Goal: Obtain resource: Download file/media

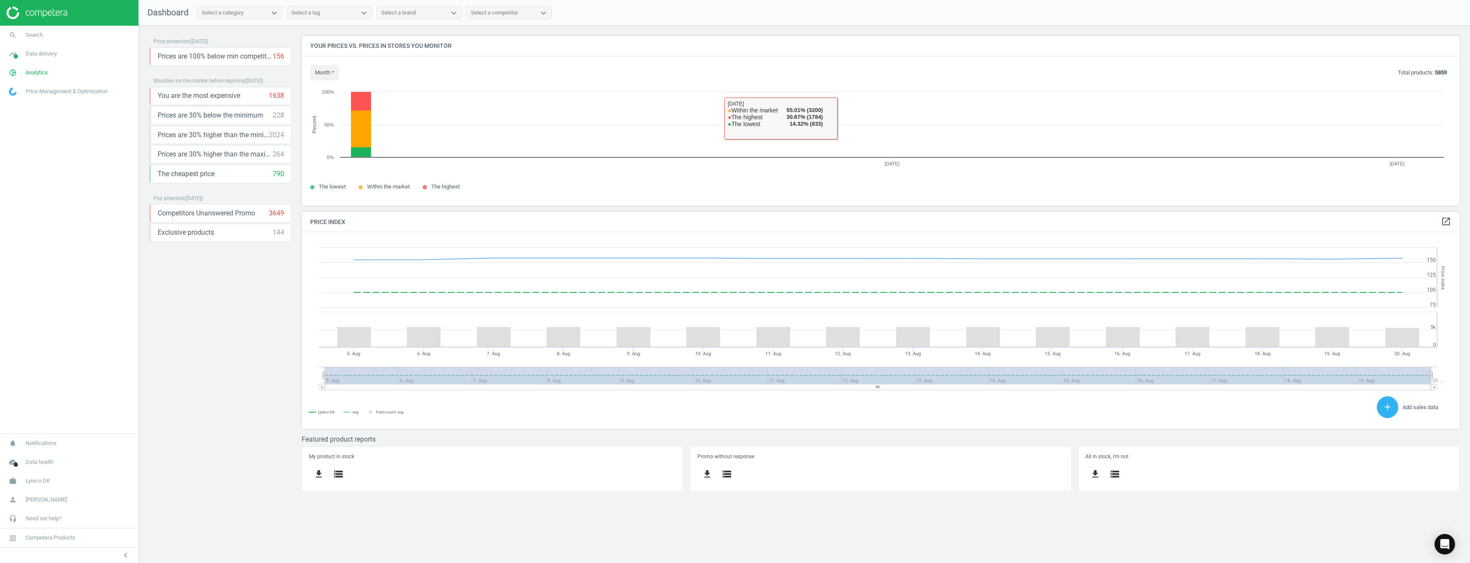
scroll to position [182, 1171]
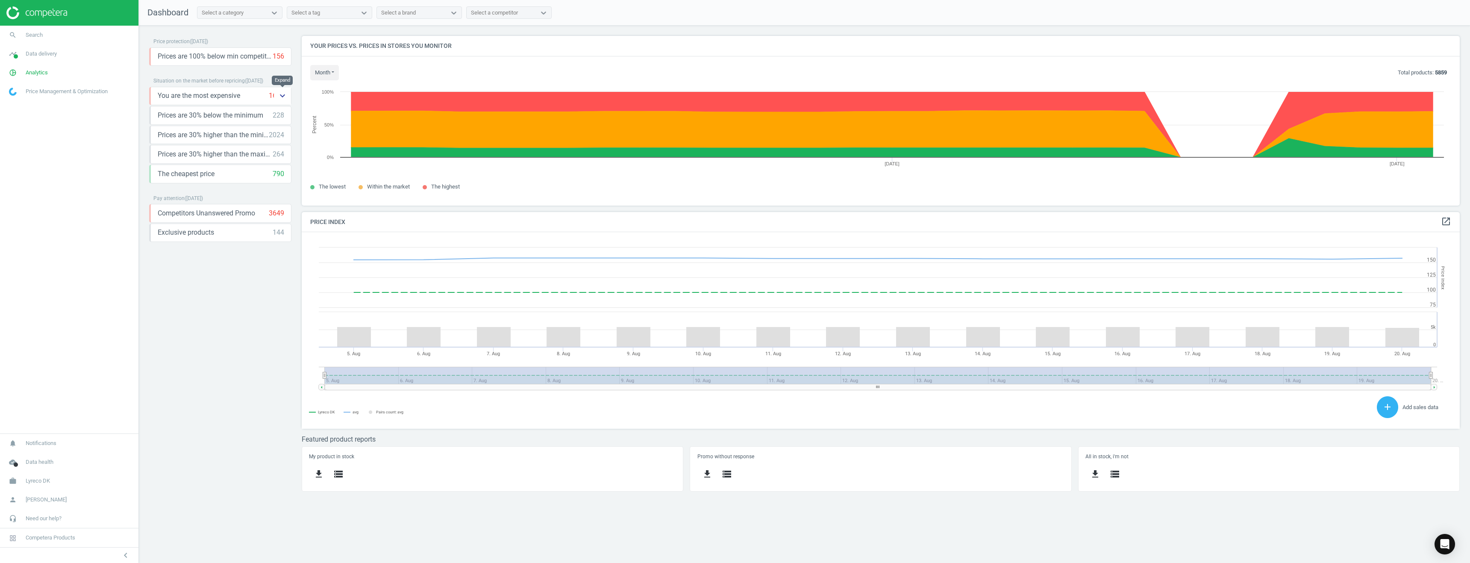
click at [282, 97] on icon "keyboard_arrow_down" at bounding box center [282, 96] width 10 height 10
click at [50, 56] on span "Data delivery" at bounding box center [41, 54] width 31 height 8
click at [43, 77] on link "pie_chart_outlined Analytics" at bounding box center [69, 72] width 138 height 19
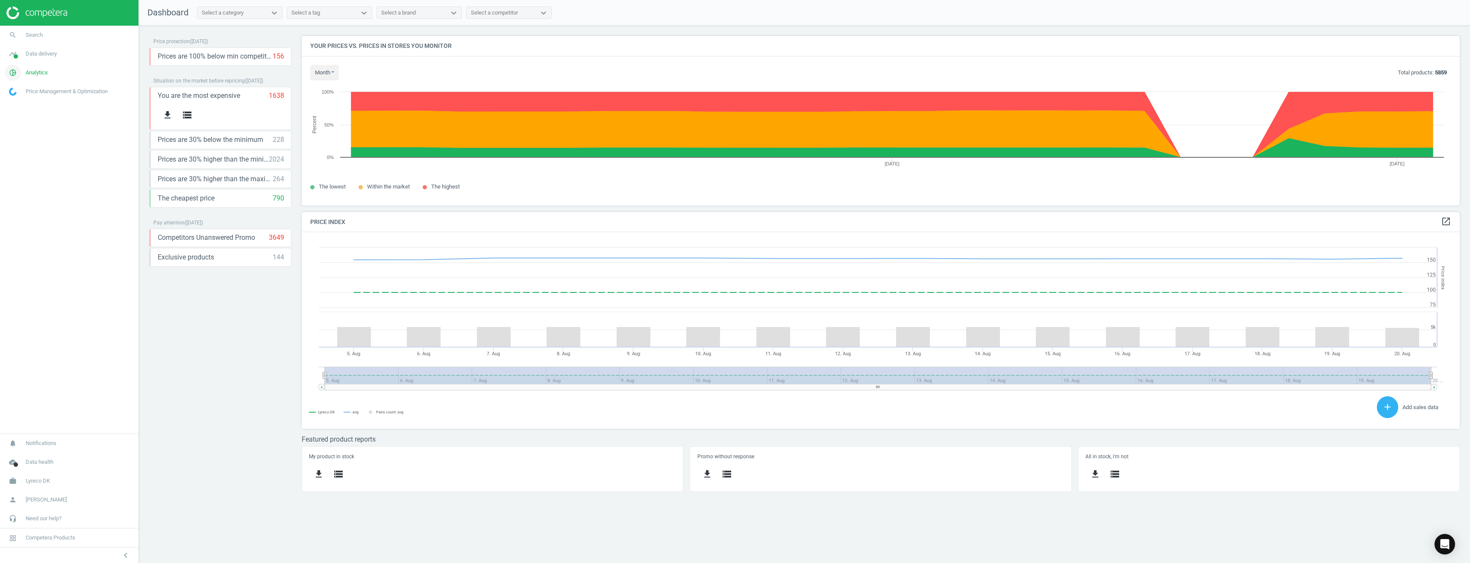
click at [42, 75] on span "Analytics" at bounding box center [37, 73] width 22 height 8
click at [23, 106] on span "Products" at bounding box center [19, 103] width 20 height 7
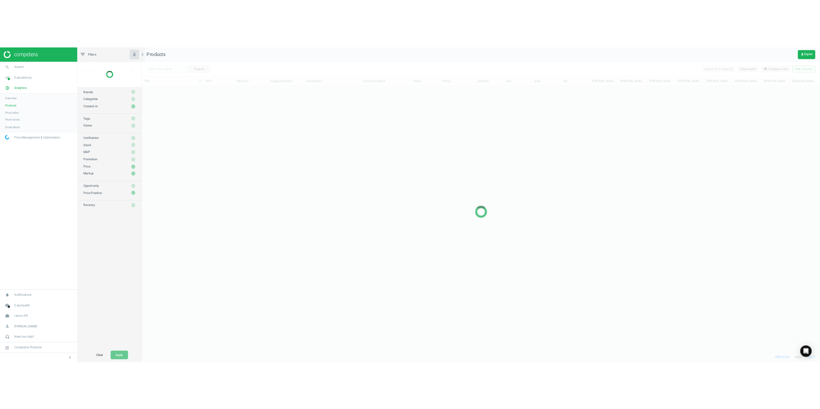
scroll to position [465, 1209]
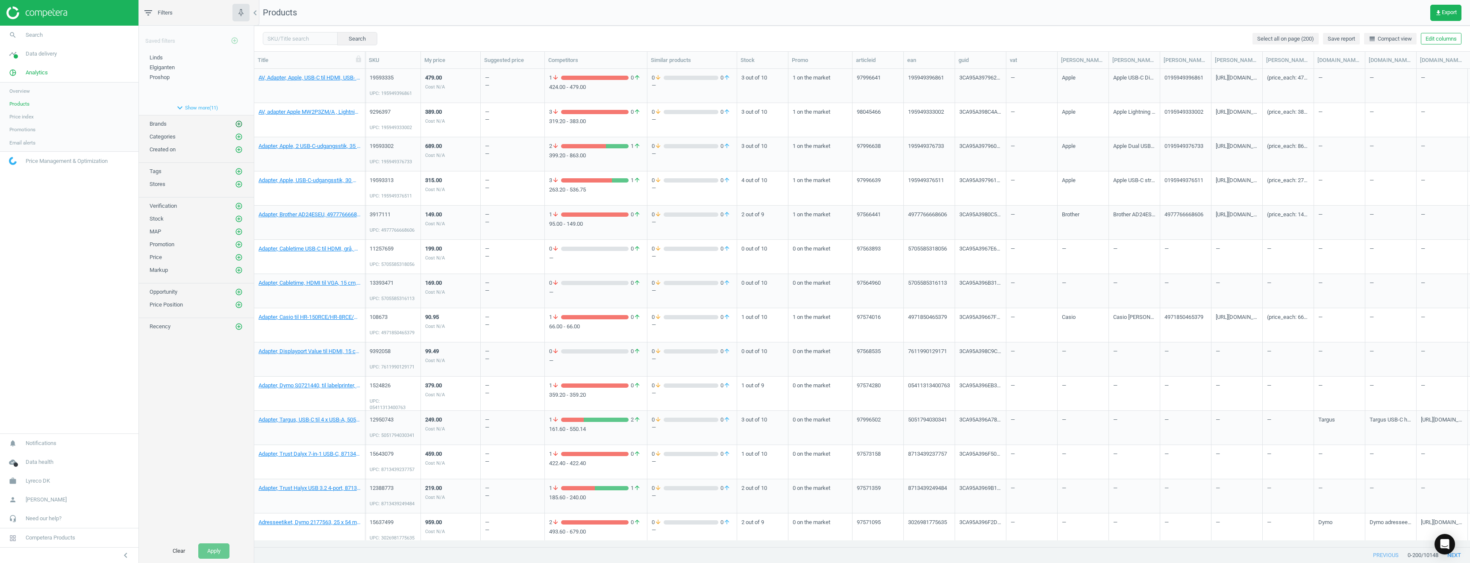
click at [240, 120] on icon "add_circle_outline" at bounding box center [239, 124] width 8 height 8
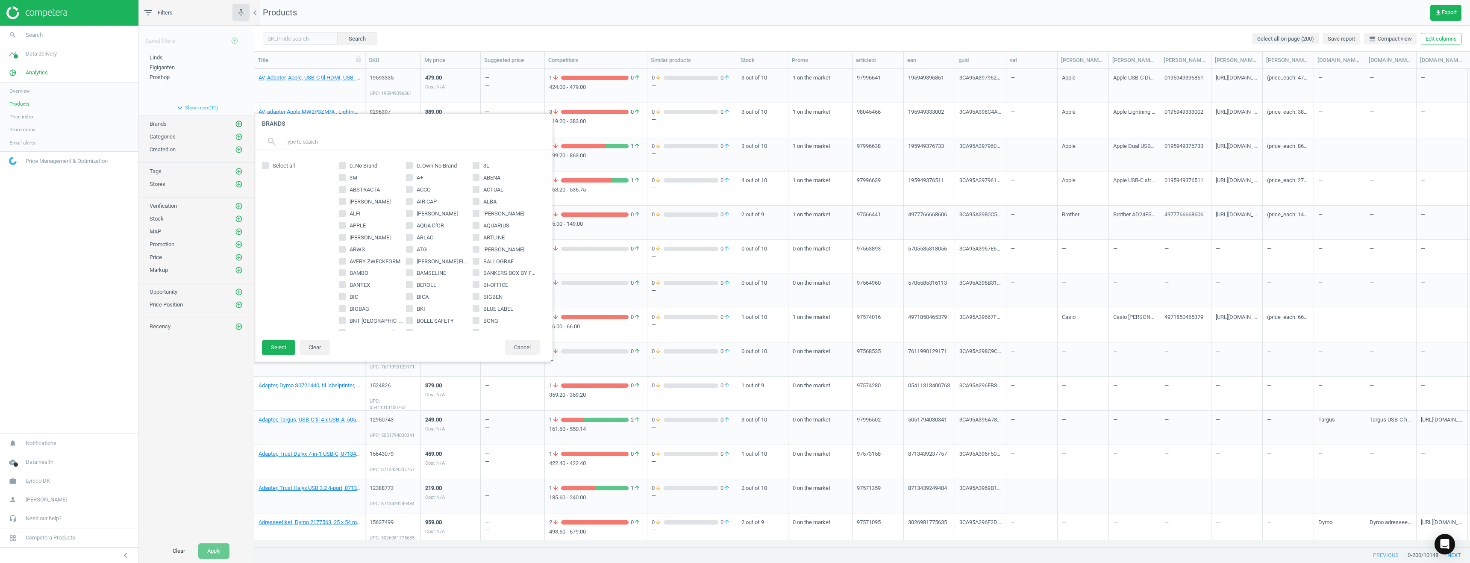
click at [238, 122] on icon "add_circle_outline" at bounding box center [239, 124] width 8 height 8
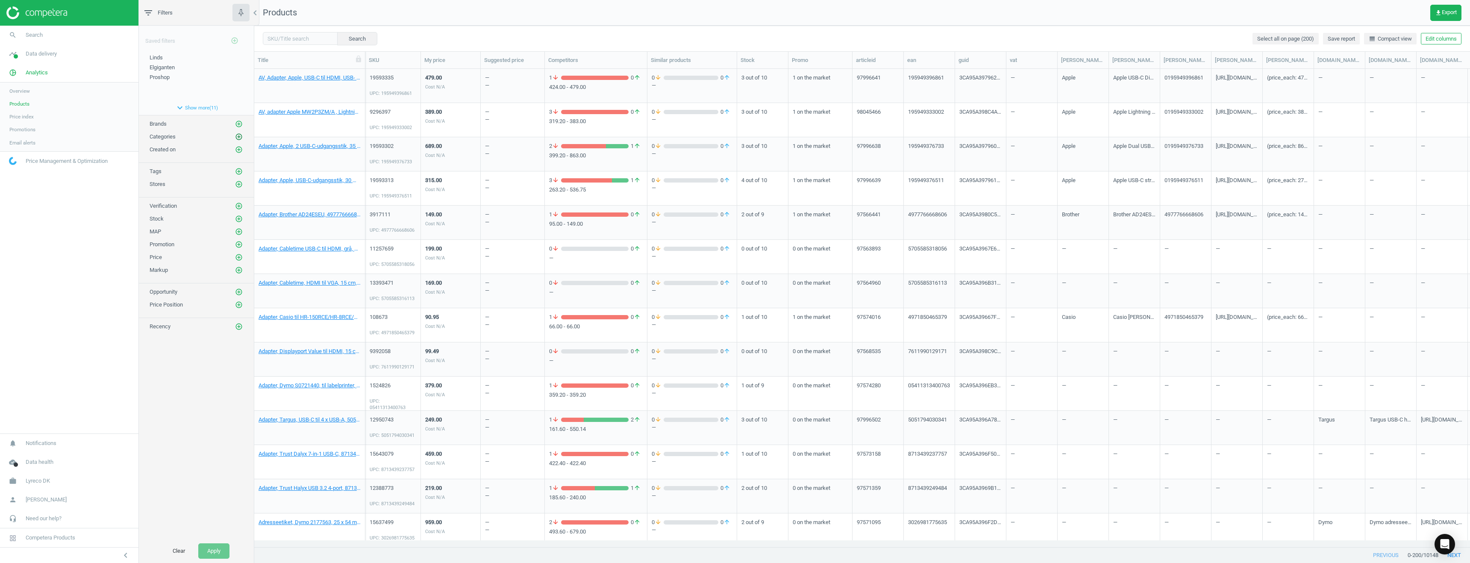
click at [239, 136] on icon "add_circle_outline" at bounding box center [239, 137] width 8 height 8
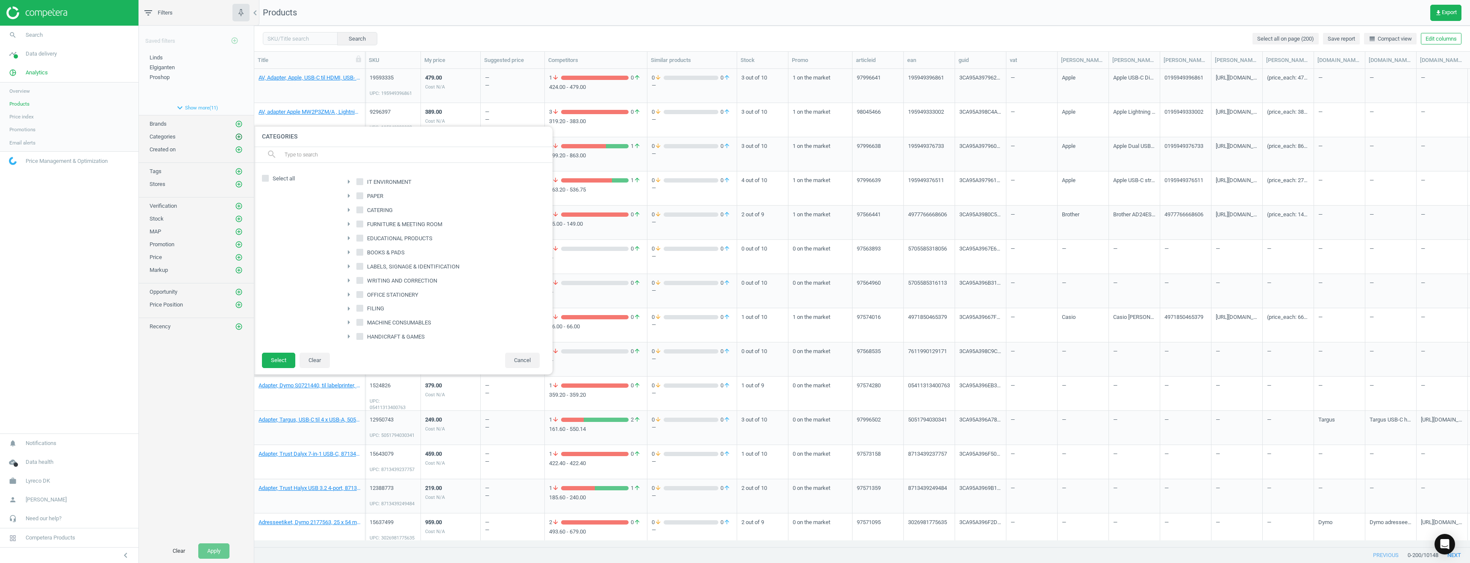
click at [239, 136] on icon "add_circle_outline" at bounding box center [239, 137] width 8 height 8
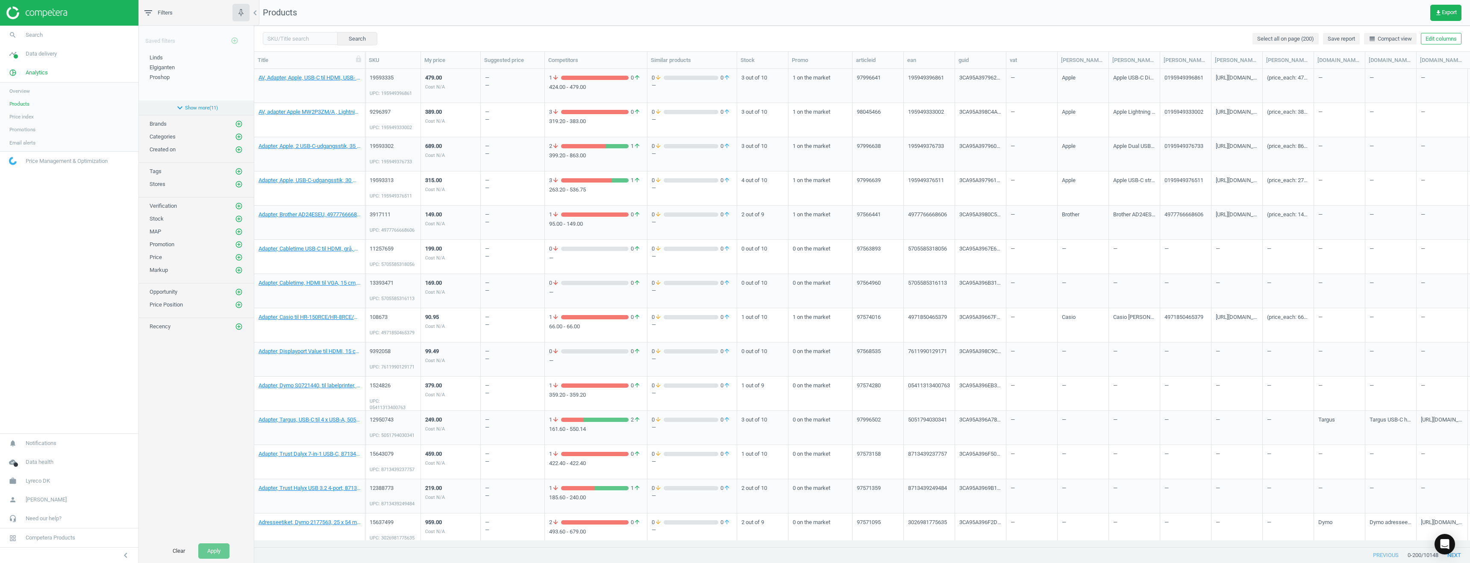
click at [197, 109] on button "expand_more Show more ( 11 )" at bounding box center [196, 107] width 115 height 15
click at [163, 202] on span "Lyreco own brand" at bounding box center [171, 202] width 42 height 6
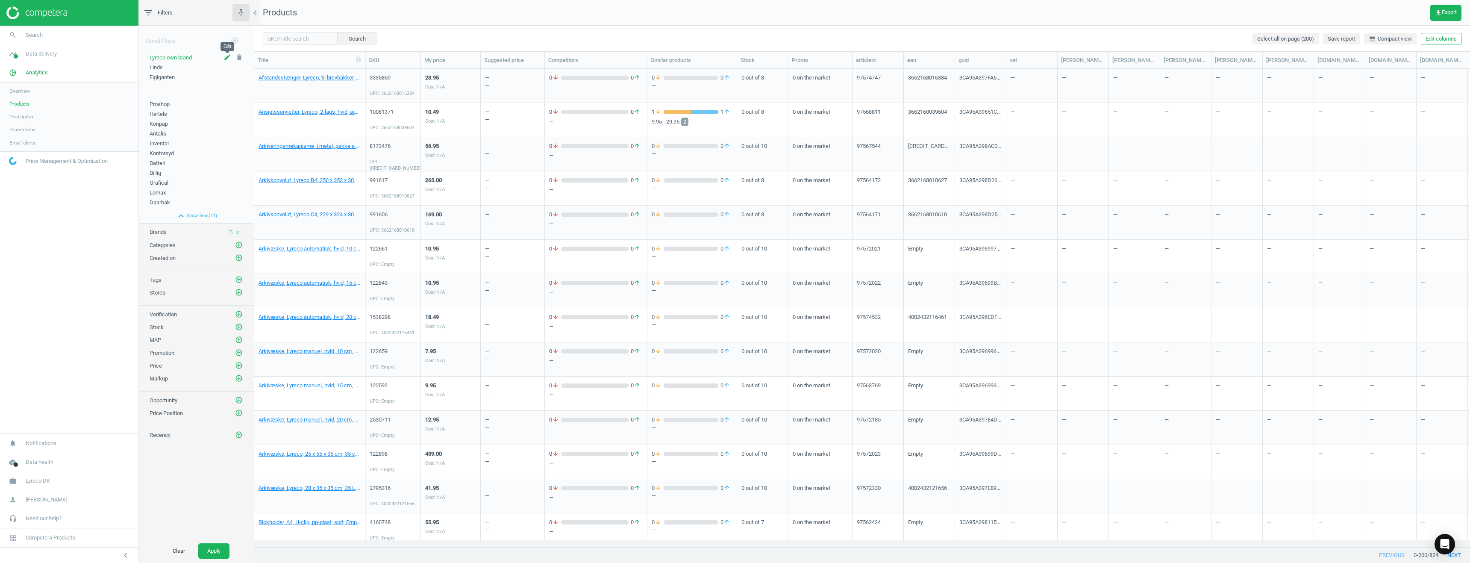
click at [226, 56] on icon "edit" at bounding box center [227, 57] width 8 height 8
click at [200, 38] on div "Saved filters add_circle_outline" at bounding box center [196, 38] width 115 height 24
click at [201, 97] on div "Lyreco own brand edit delete Linds edit delete Elgiganten edit delete" at bounding box center [196, 77] width 115 height 47
click at [207, 232] on div "Brands 5 close" at bounding box center [197, 232] width 94 height 9
click at [231, 232] on span "5" at bounding box center [230, 233] width 3 height 8
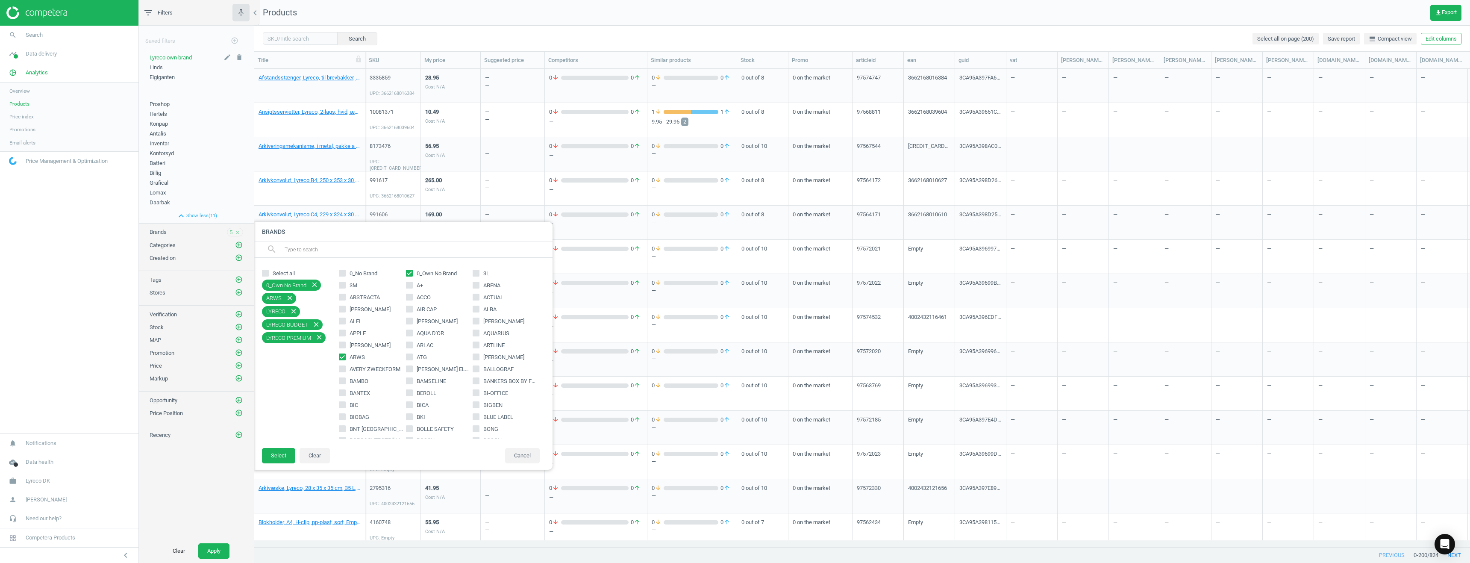
click at [1109, 5] on div at bounding box center [989, 281] width 1470 height 563
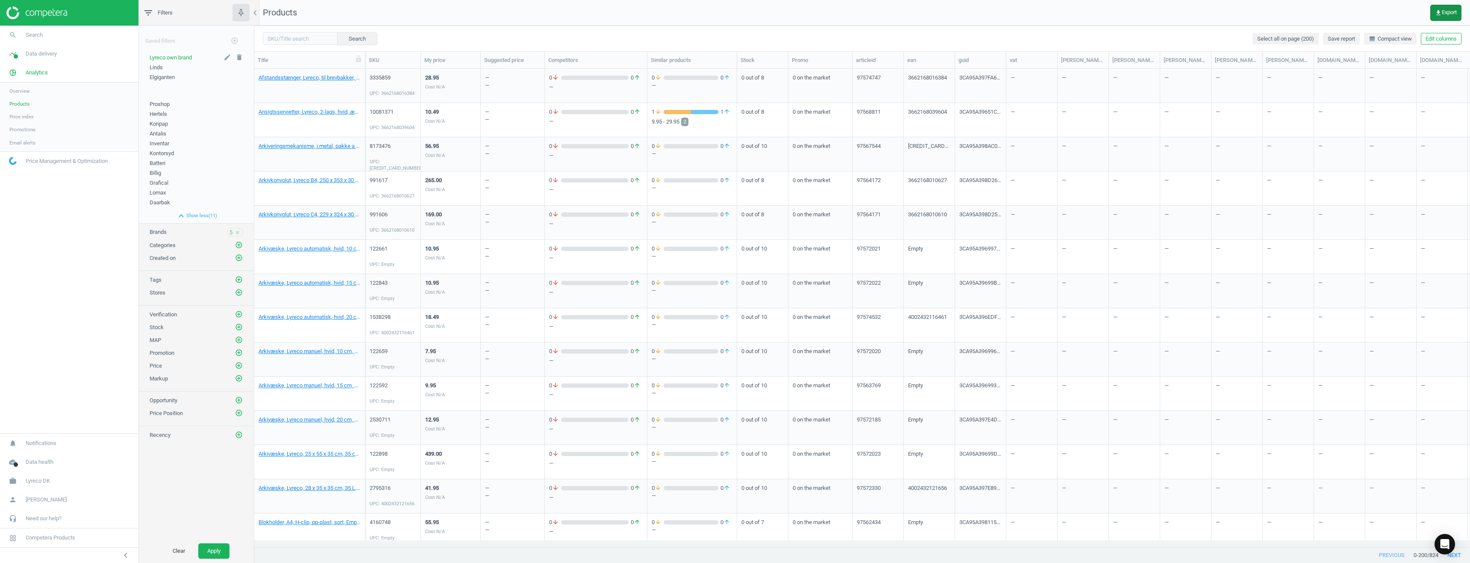
click at [1446, 9] on span "get_app Export" at bounding box center [1446, 12] width 22 height 7
click at [1398, 132] on button "insert_drive_file Vertical report + similar matches (Excel)" at bounding box center [1386, 130] width 149 height 16
click at [210, 547] on button "Apply" at bounding box center [213, 550] width 31 height 15
click at [218, 546] on button "Apply" at bounding box center [213, 550] width 31 height 15
click at [214, 547] on button "Apply" at bounding box center [213, 550] width 31 height 15
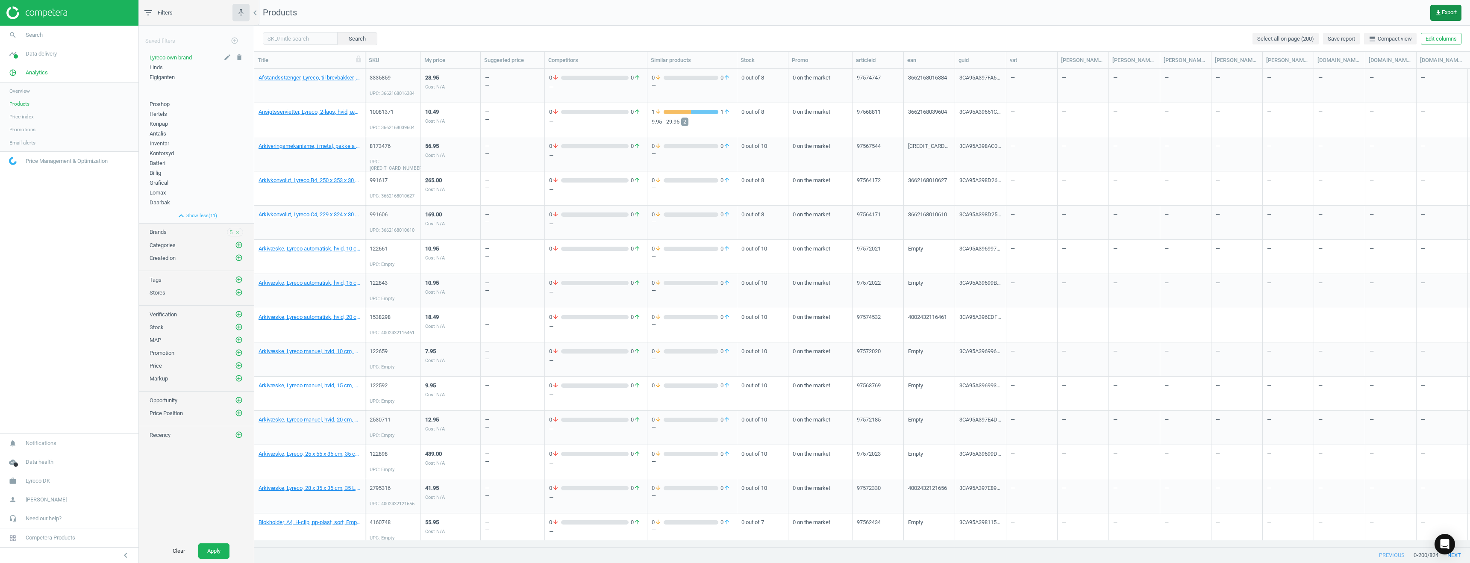
drag, startPoint x: 1450, startPoint y: 9, endPoint x: 1448, endPoint y: 14, distance: 5.0
click at [1450, 10] on span "get_app Export" at bounding box center [1446, 12] width 22 height 7
click at [1358, 129] on button "insert_drive_file Vertical report + similar matches (Excel)" at bounding box center [1386, 130] width 149 height 16
click at [953, 140] on div "[CREDIT_CARD_NUMBER]" at bounding box center [929, 154] width 51 height 34
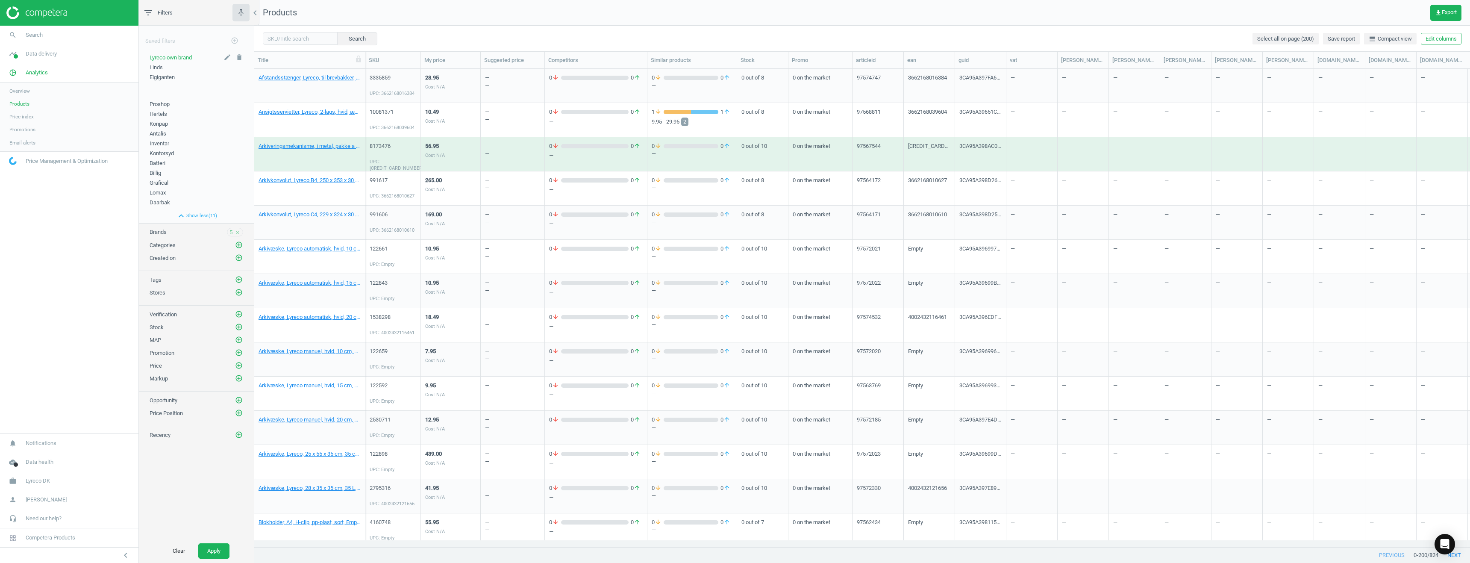
click at [19, 103] on span "Products" at bounding box center [19, 103] width 20 height 7
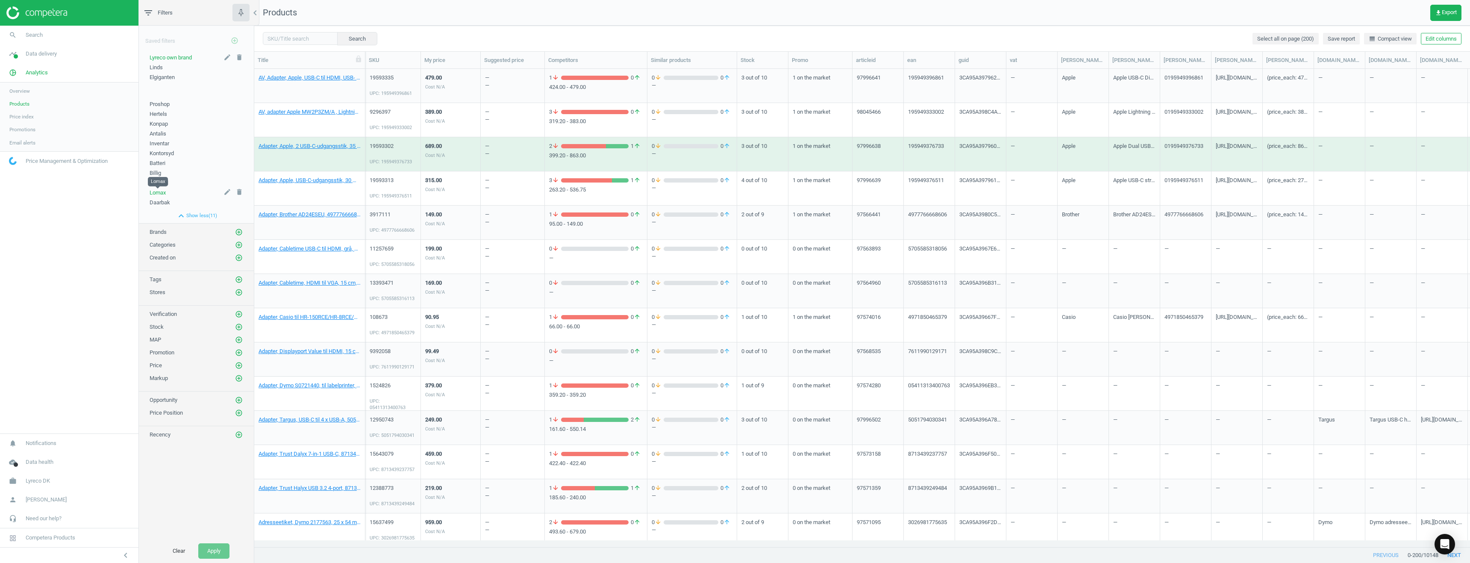
click at [156, 194] on span "Lomax" at bounding box center [158, 192] width 16 height 6
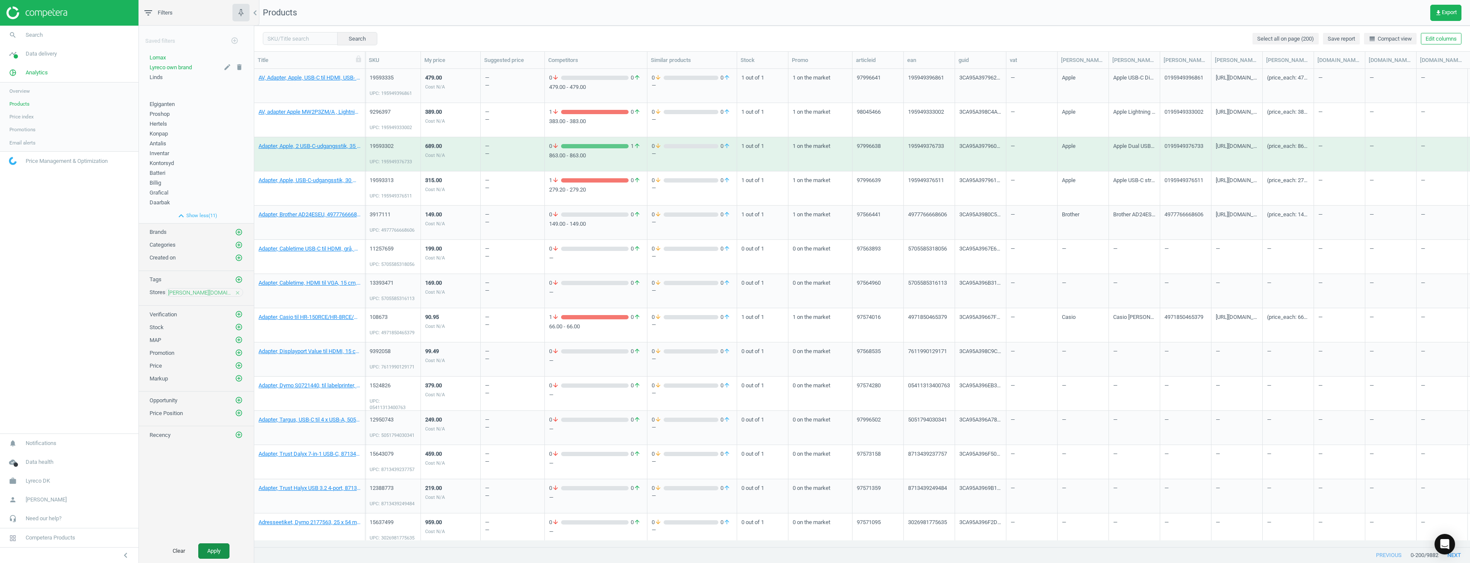
click at [215, 548] on button "Apply" at bounding box center [213, 550] width 31 height 15
click at [1438, 10] on icon "get_app" at bounding box center [1438, 12] width 7 height 7
click at [1360, 84] on button "insert_drive_file Extended report (Excel)" at bounding box center [1386, 81] width 149 height 16
click at [210, 552] on button "Apply" at bounding box center [213, 550] width 31 height 15
click at [34, 74] on span "Analytics" at bounding box center [37, 73] width 22 height 8
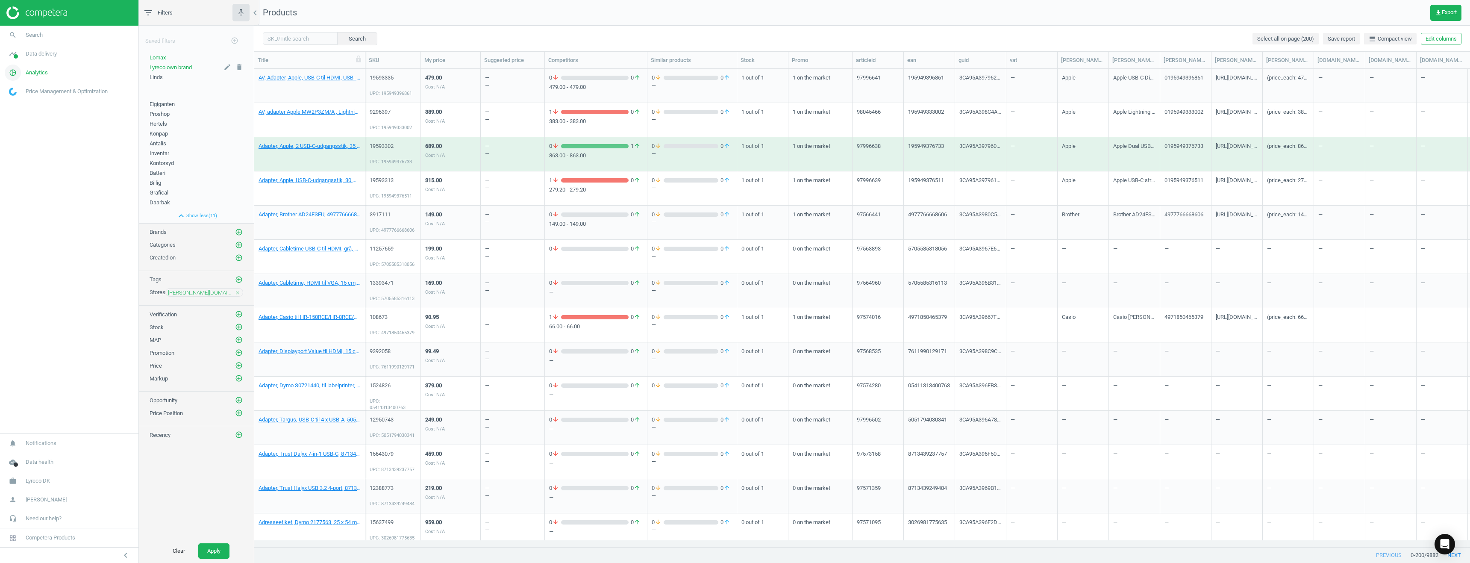
click at [34, 74] on span "Analytics" at bounding box center [37, 73] width 22 height 8
click at [18, 103] on span "Products" at bounding box center [19, 103] width 20 height 7
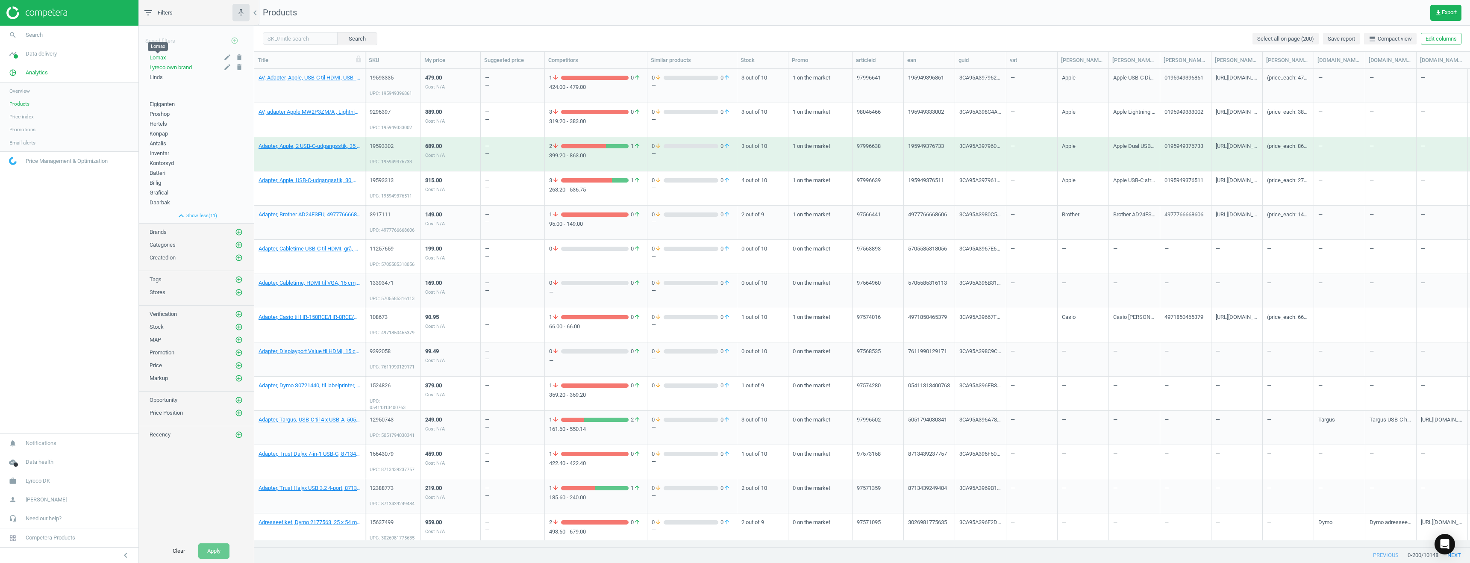
click at [159, 58] on span "Lomax" at bounding box center [158, 57] width 16 height 6
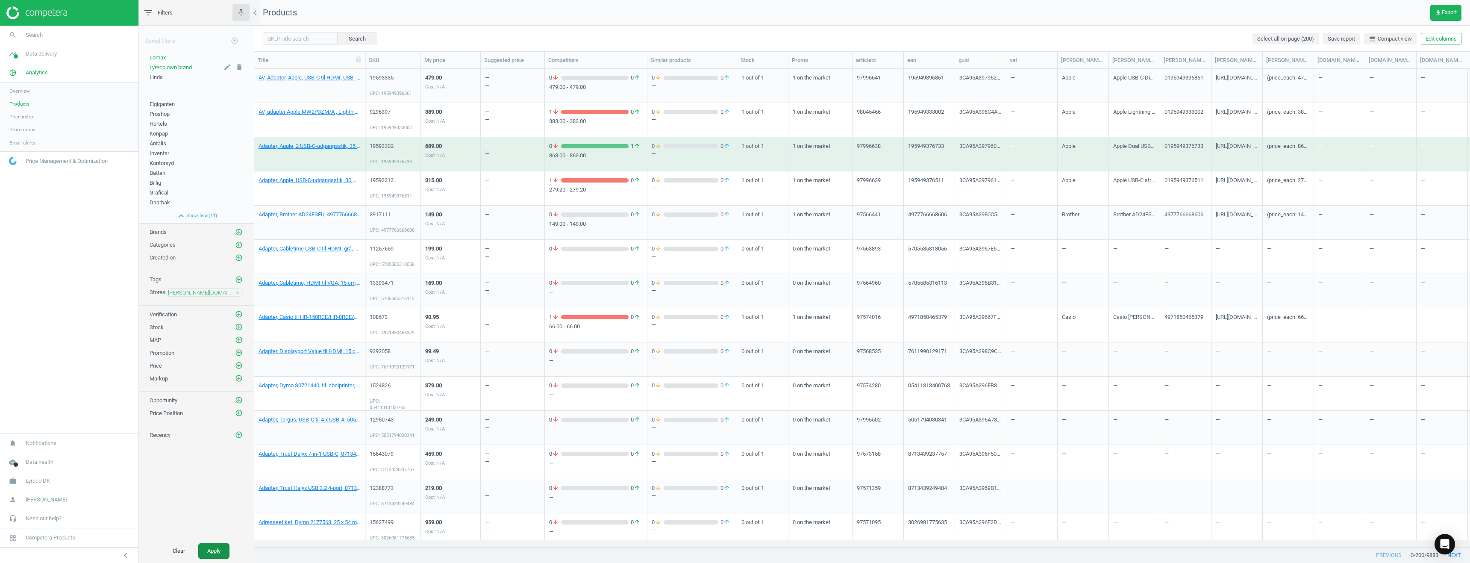
click at [221, 551] on button "Apply" at bounding box center [213, 550] width 31 height 15
click at [1449, 13] on span "get_app Export" at bounding box center [1446, 12] width 22 height 7
click at [1378, 82] on button "insert_drive_file Extended report (Excel)" at bounding box center [1386, 81] width 149 height 16
click at [160, 202] on span "Daarbak" at bounding box center [160, 202] width 21 height 6
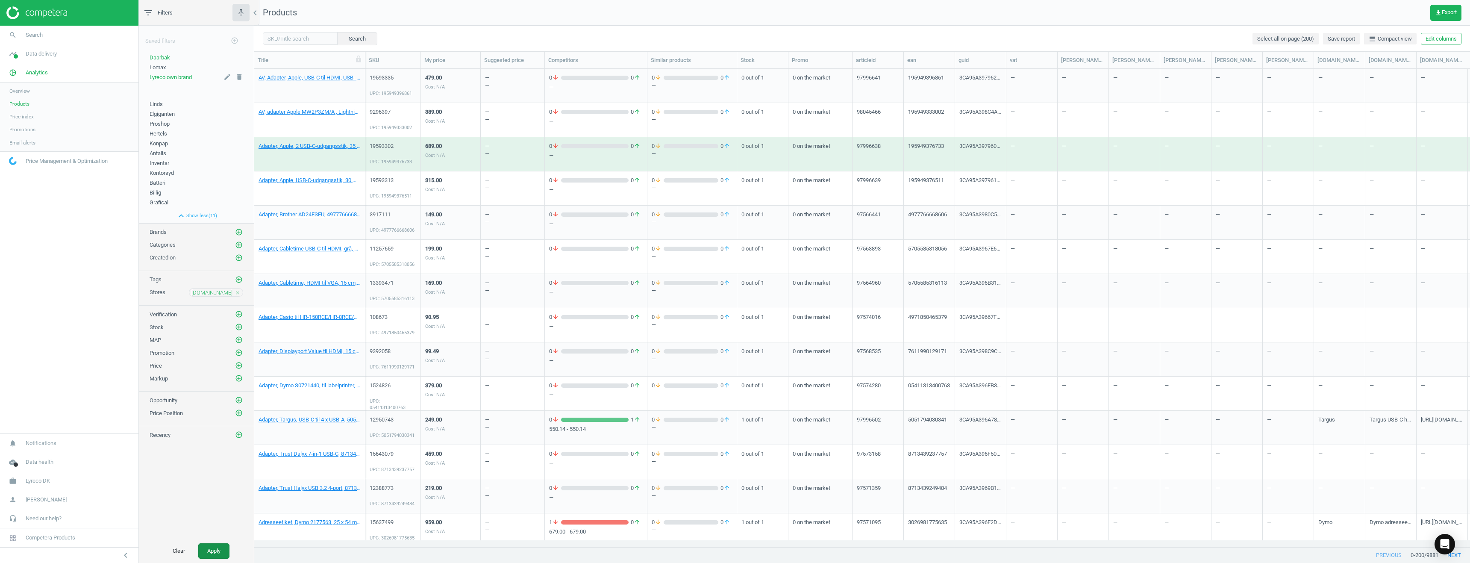
click at [224, 550] on button "Apply" at bounding box center [213, 550] width 31 height 15
click at [1440, 10] on icon "get_app" at bounding box center [1438, 12] width 7 height 7
click at [1346, 81] on button "insert_drive_file Extended report (Excel)" at bounding box center [1386, 81] width 149 height 16
click at [166, 204] on span "Grafical" at bounding box center [159, 202] width 19 height 6
click at [207, 549] on button "Apply" at bounding box center [213, 550] width 31 height 15
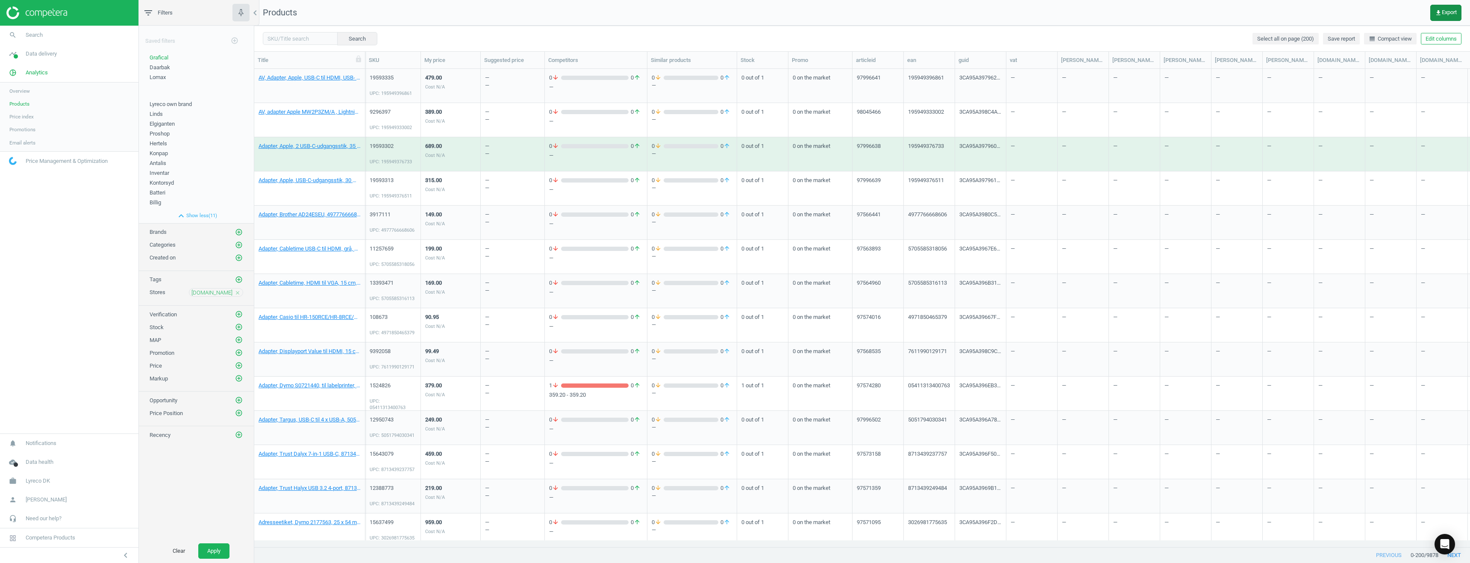
click at [1442, 11] on span "get_app Export" at bounding box center [1446, 12] width 22 height 7
click at [1337, 80] on button "insert_drive_file Extended report (Excel)" at bounding box center [1386, 81] width 149 height 16
click at [1445, 8] on button "get_app Export" at bounding box center [1445, 13] width 31 height 16
click at [156, 203] on span "Billig" at bounding box center [156, 202] width 12 height 6
click at [217, 550] on button "Apply" at bounding box center [213, 550] width 31 height 15
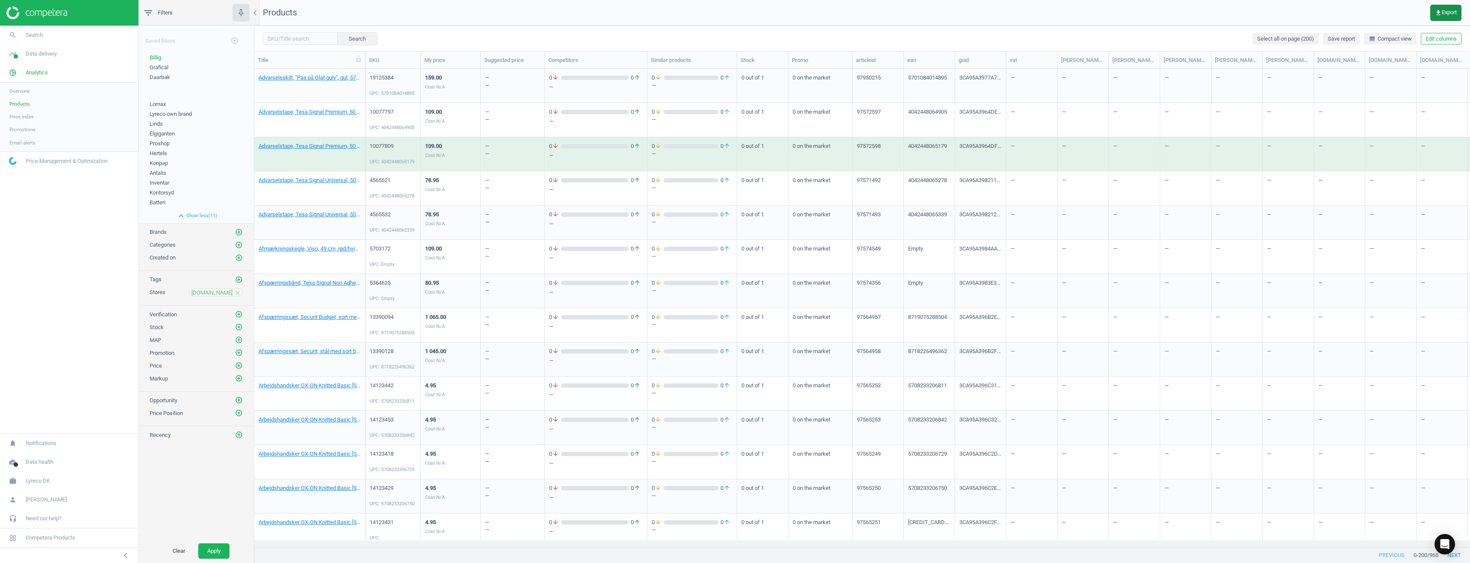
click at [1439, 12] on icon "get_app" at bounding box center [1438, 12] width 7 height 7
click at [1339, 82] on button "insert_drive_file Extended report (Excel)" at bounding box center [1386, 81] width 149 height 16
click at [160, 201] on span "Batteri" at bounding box center [158, 202] width 16 height 6
click at [220, 550] on button "Apply" at bounding box center [213, 550] width 31 height 15
click at [1448, 11] on span "get_app Export" at bounding box center [1446, 12] width 22 height 7
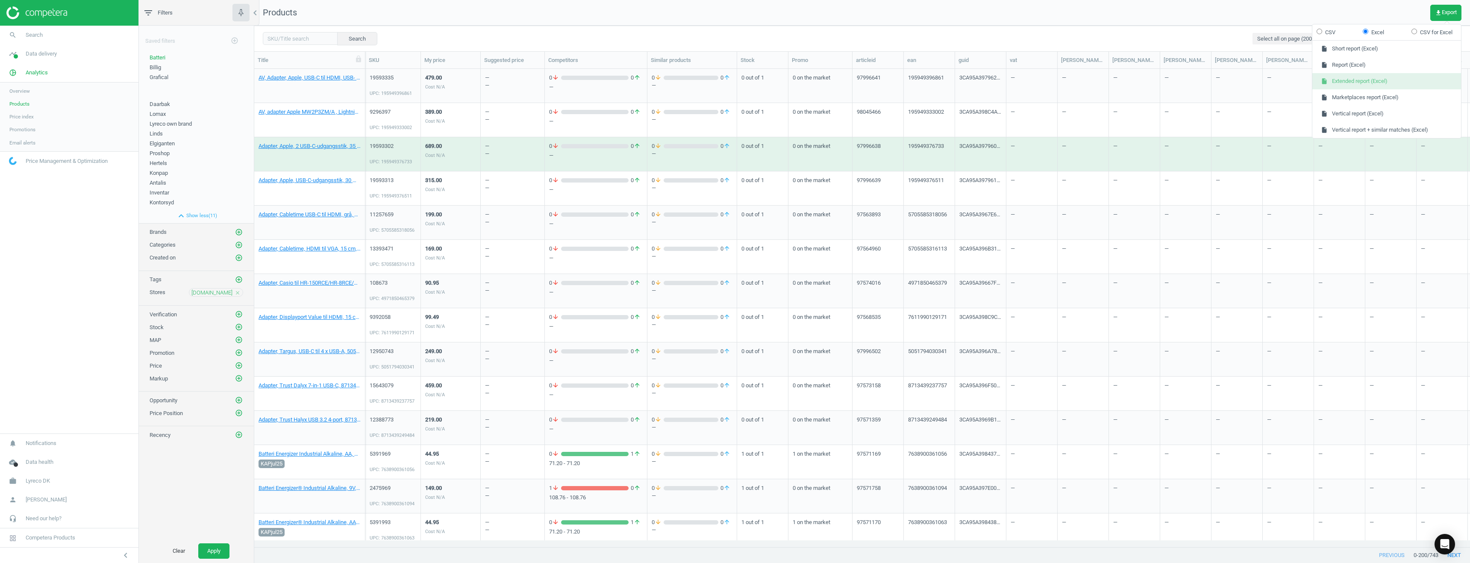
click at [1345, 83] on button "insert_drive_file Extended report (Excel)" at bounding box center [1386, 81] width 149 height 16
click at [163, 57] on span "Batteri" at bounding box center [158, 57] width 16 height 6
click at [215, 549] on button "Apply" at bounding box center [213, 550] width 31 height 15
click at [1445, 12] on span "get_app Export" at bounding box center [1446, 12] width 22 height 7
click at [1367, 79] on button "insert_drive_file Extended report (Excel)" at bounding box center [1386, 81] width 149 height 16
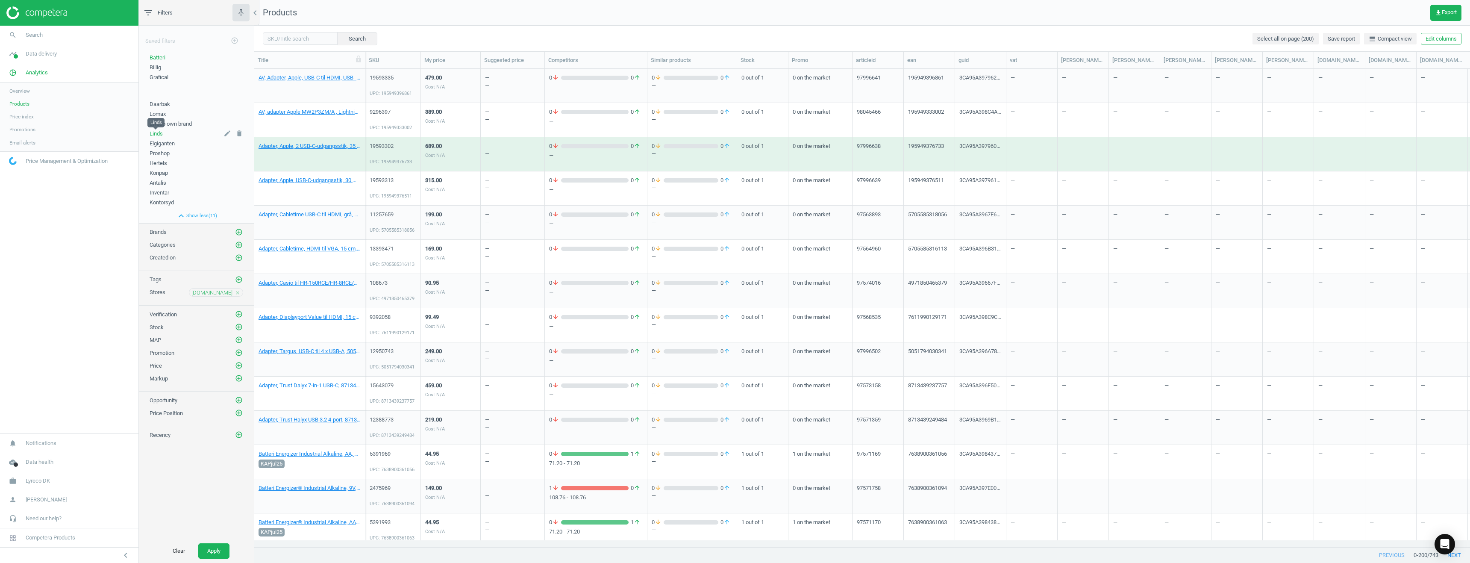
click at [159, 132] on span "Linds" at bounding box center [156, 133] width 13 height 6
click at [217, 549] on button "Apply" at bounding box center [213, 550] width 31 height 15
click at [1443, 9] on span "get_app Export" at bounding box center [1446, 12] width 22 height 7
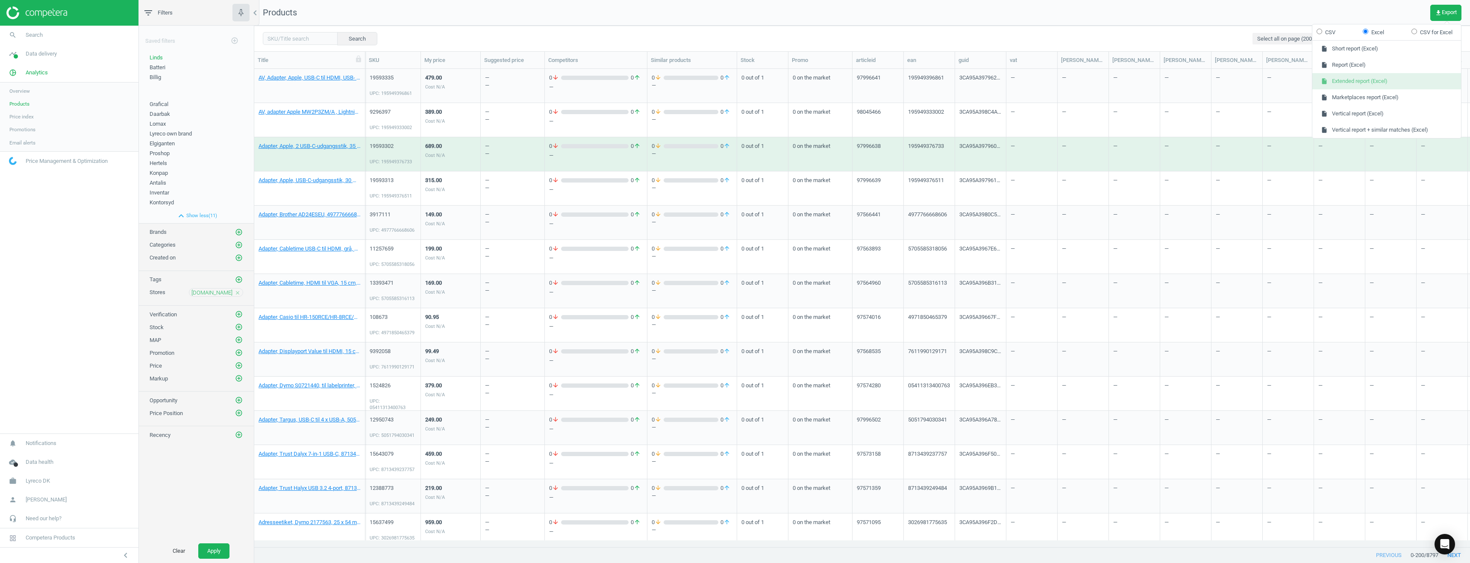
click at [1357, 84] on button "insert_drive_file Extended report (Excel)" at bounding box center [1386, 81] width 149 height 16
click at [161, 205] on span "Kontorsyd" at bounding box center [162, 202] width 24 height 6
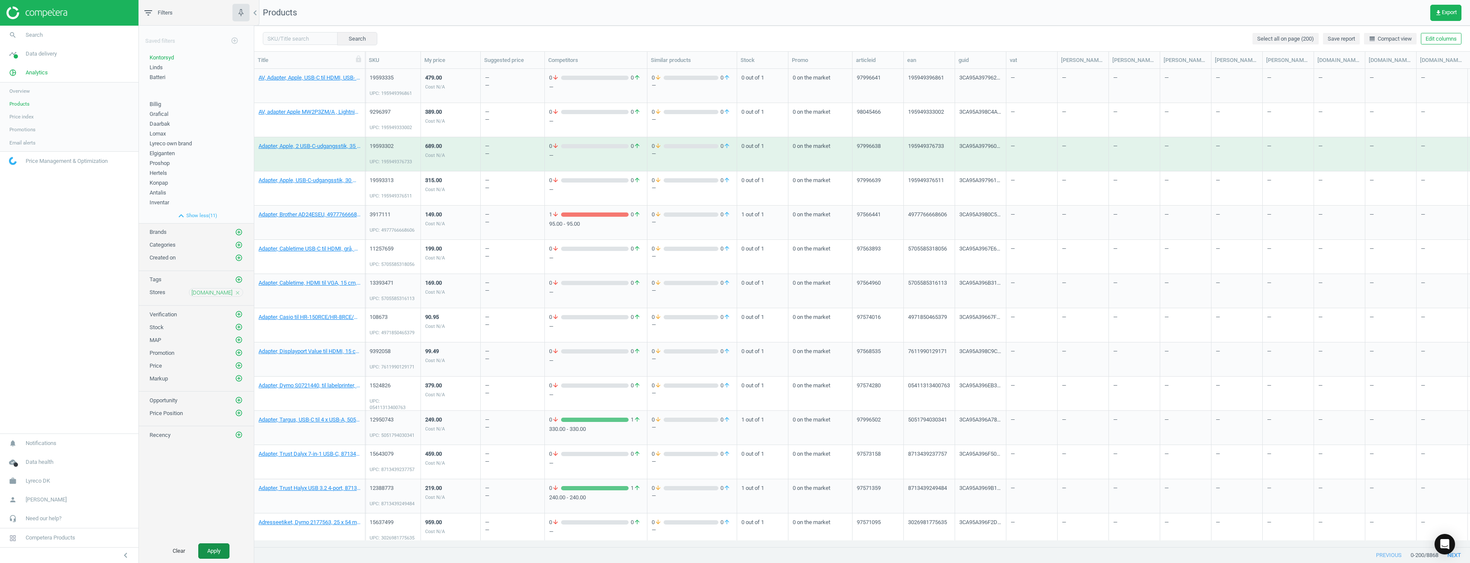
click at [220, 551] on button "Apply" at bounding box center [213, 550] width 31 height 15
click at [1445, 12] on span "get_app Export" at bounding box center [1446, 12] width 22 height 7
click at [1359, 85] on button "insert_drive_file Extended report (Excel)" at bounding box center [1386, 81] width 149 height 16
click at [159, 200] on span "Inventar" at bounding box center [160, 202] width 20 height 6
click at [213, 552] on button "Apply" at bounding box center [213, 550] width 31 height 15
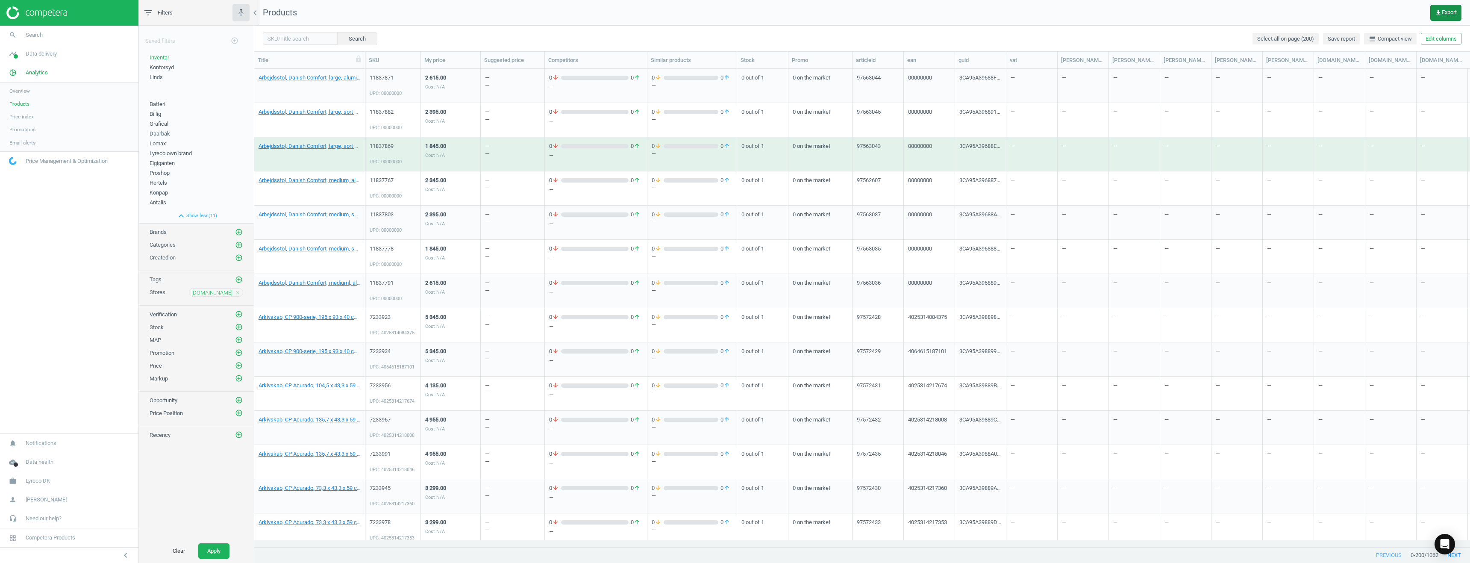
click at [1445, 12] on span "get_app Export" at bounding box center [1446, 12] width 22 height 7
click at [1351, 78] on button "insert_drive_file Extended report (Excel)" at bounding box center [1386, 81] width 149 height 16
click at [159, 200] on span "Antalis" at bounding box center [158, 202] width 17 height 6
click at [218, 550] on button "Apply" at bounding box center [213, 550] width 31 height 15
click at [1440, 9] on icon "get_app" at bounding box center [1438, 12] width 7 height 7
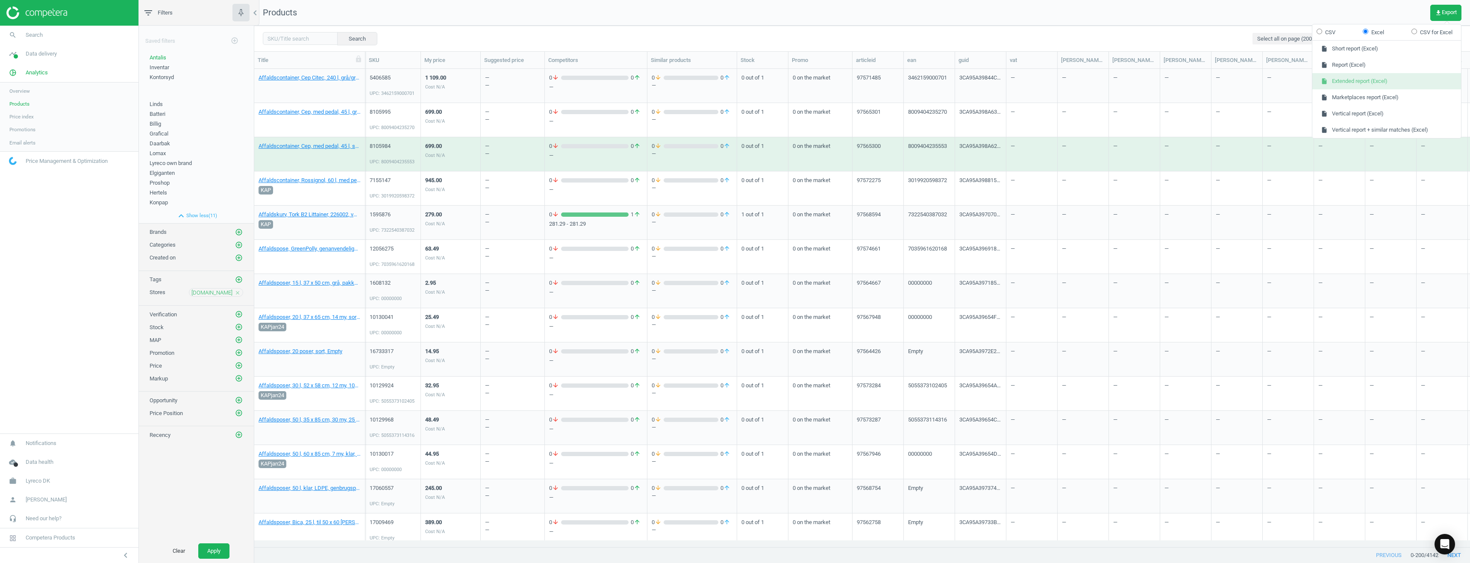
click at [1344, 84] on button "insert_drive_file Extended report (Excel)" at bounding box center [1386, 81] width 149 height 16
click at [161, 202] on span "Konpap" at bounding box center [159, 202] width 18 height 6
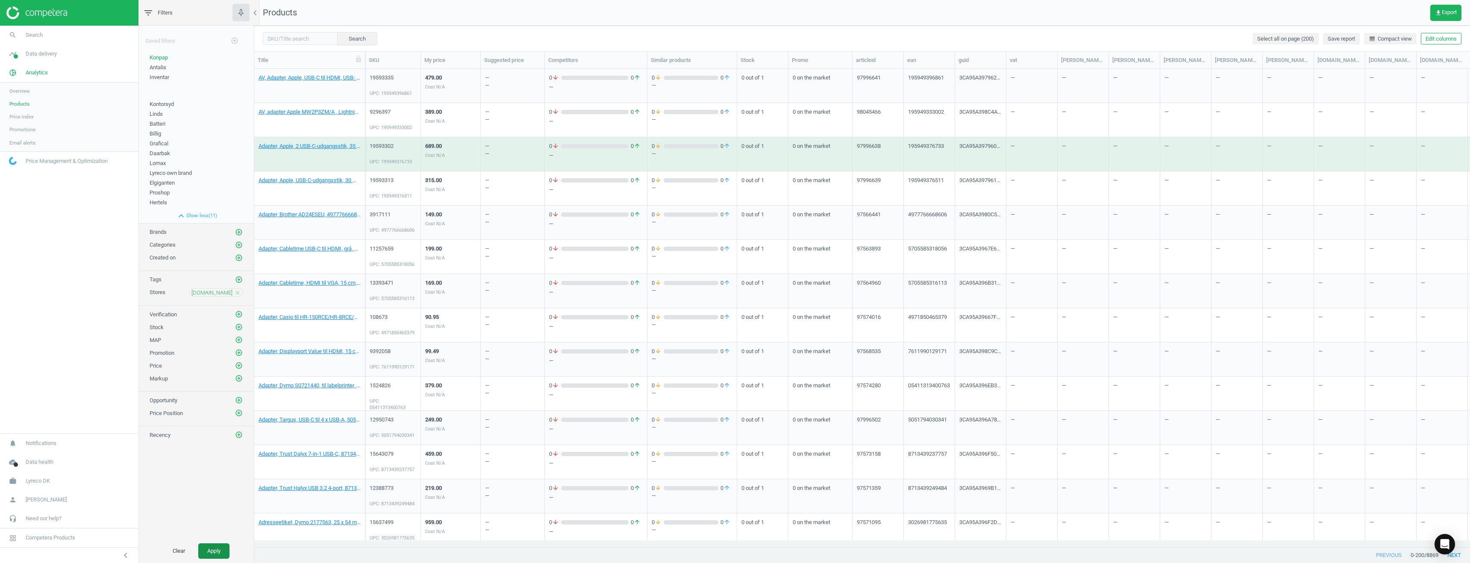
click at [220, 549] on button "Apply" at bounding box center [213, 550] width 31 height 15
click at [1441, 9] on span "get_app Export" at bounding box center [1446, 12] width 22 height 7
click at [1358, 79] on button "insert_drive_file Extended report (Excel)" at bounding box center [1386, 81] width 149 height 16
click at [161, 203] on span "Hertels" at bounding box center [159, 202] width 18 height 6
click at [217, 547] on button "Apply" at bounding box center [213, 550] width 31 height 15
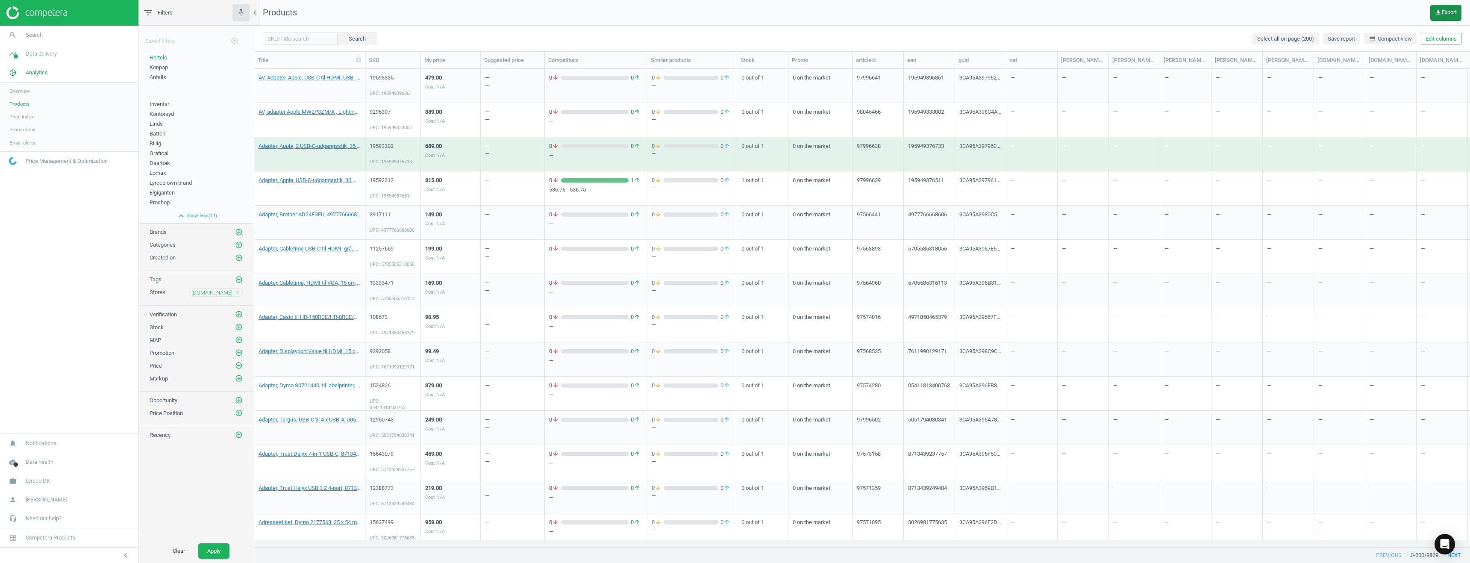
click at [1439, 12] on icon "get_app" at bounding box center [1438, 12] width 7 height 7
click at [1358, 79] on button "insert_drive_file Extended report (Excel)" at bounding box center [1386, 81] width 149 height 16
click at [160, 203] on span "Proshop" at bounding box center [160, 202] width 20 height 6
click at [1446, 12] on span "get_app Export" at bounding box center [1446, 12] width 22 height 7
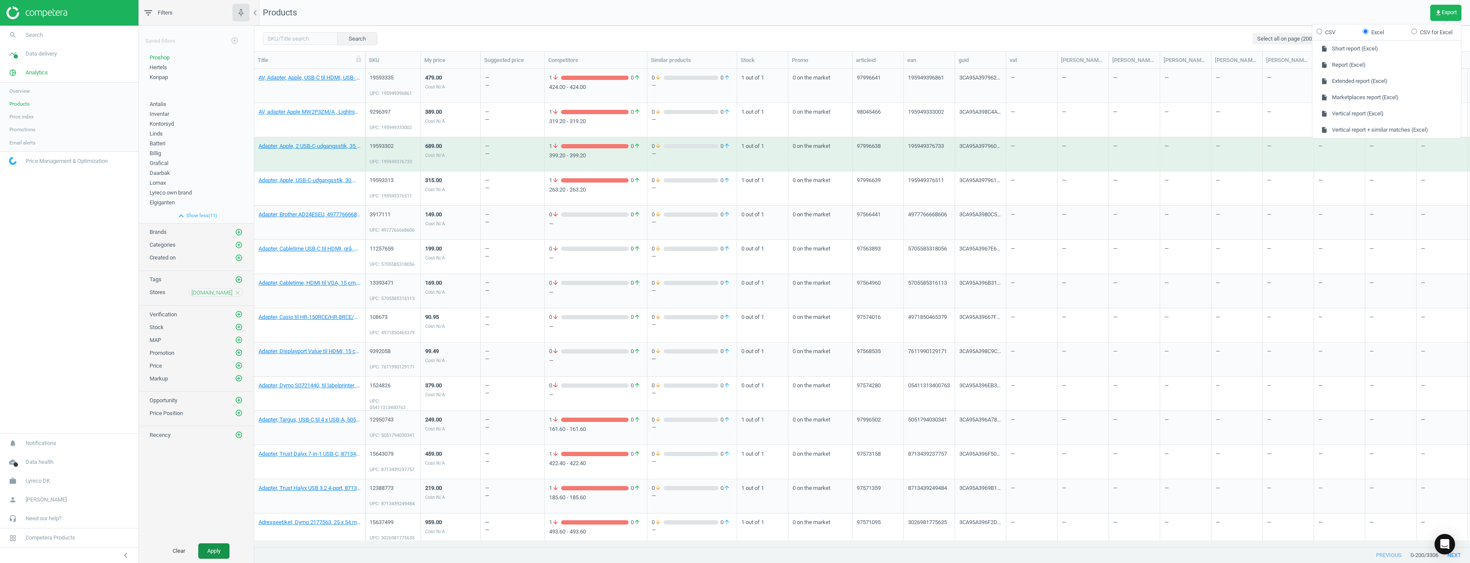
click at [220, 546] on button "Apply" at bounding box center [213, 550] width 31 height 15
click at [1445, 12] on span "get_app Export" at bounding box center [1446, 12] width 22 height 7
click at [1348, 85] on button "insert_drive_file Extended report (Excel)" at bounding box center [1386, 81] width 149 height 16
click at [160, 201] on span "Elgiganten" at bounding box center [162, 202] width 25 height 6
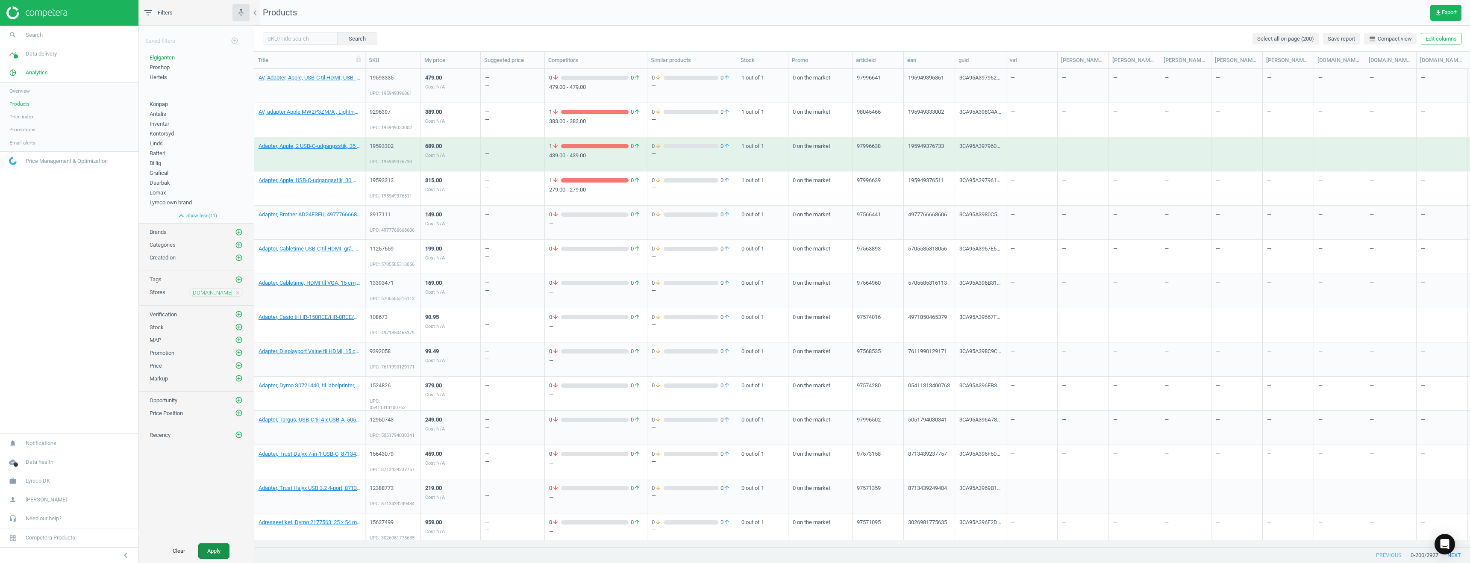
click at [221, 552] on button "Apply" at bounding box center [213, 550] width 31 height 15
click at [204, 548] on button "Apply" at bounding box center [213, 550] width 31 height 15
click at [1446, 8] on button "get_app Export" at bounding box center [1445, 13] width 31 height 16
click at [1350, 81] on button "insert_drive_file Extended report (Excel)" at bounding box center [1386, 81] width 149 height 16
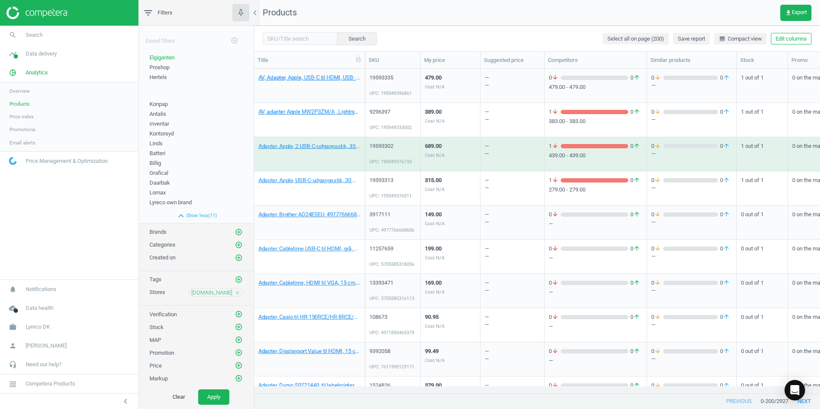
scroll to position [311, 560]
